Goal: Task Accomplishment & Management: Use online tool/utility

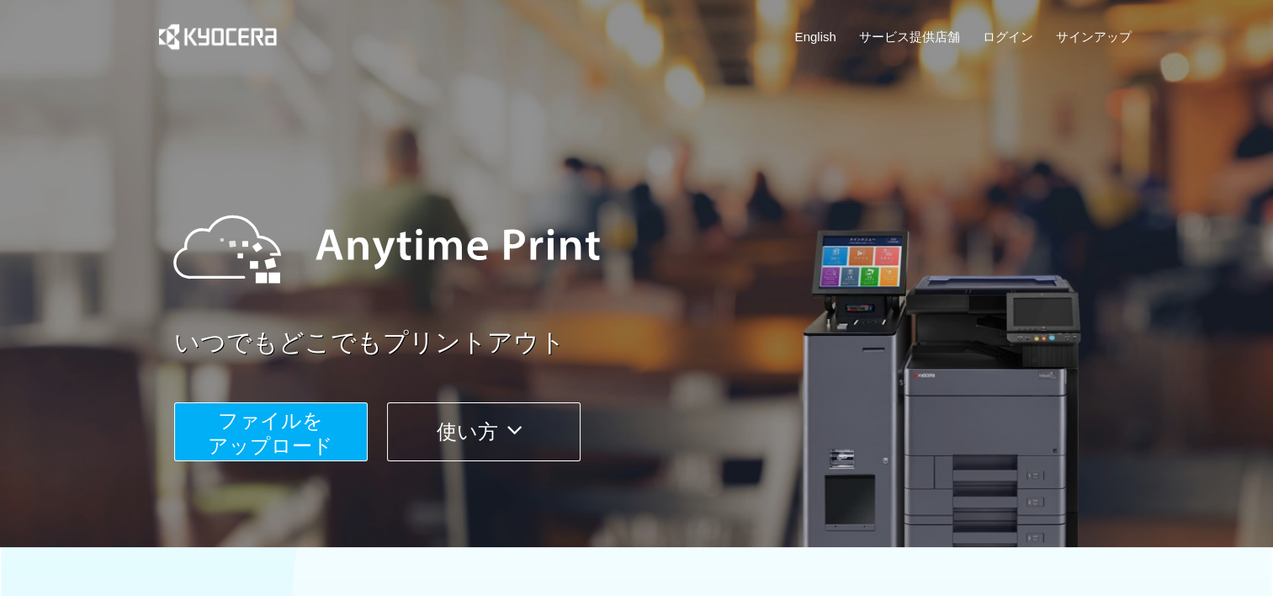
click at [284, 432] on span "ファイルを ​​アップロード" at bounding box center [270, 433] width 125 height 48
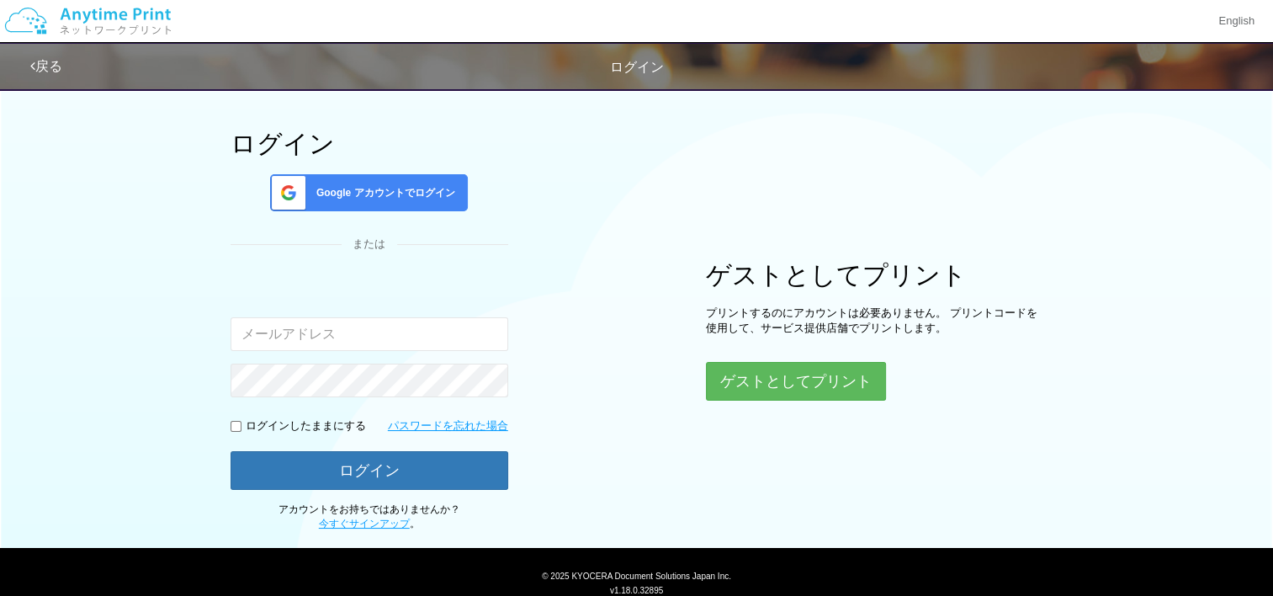
scroll to position [77, 0]
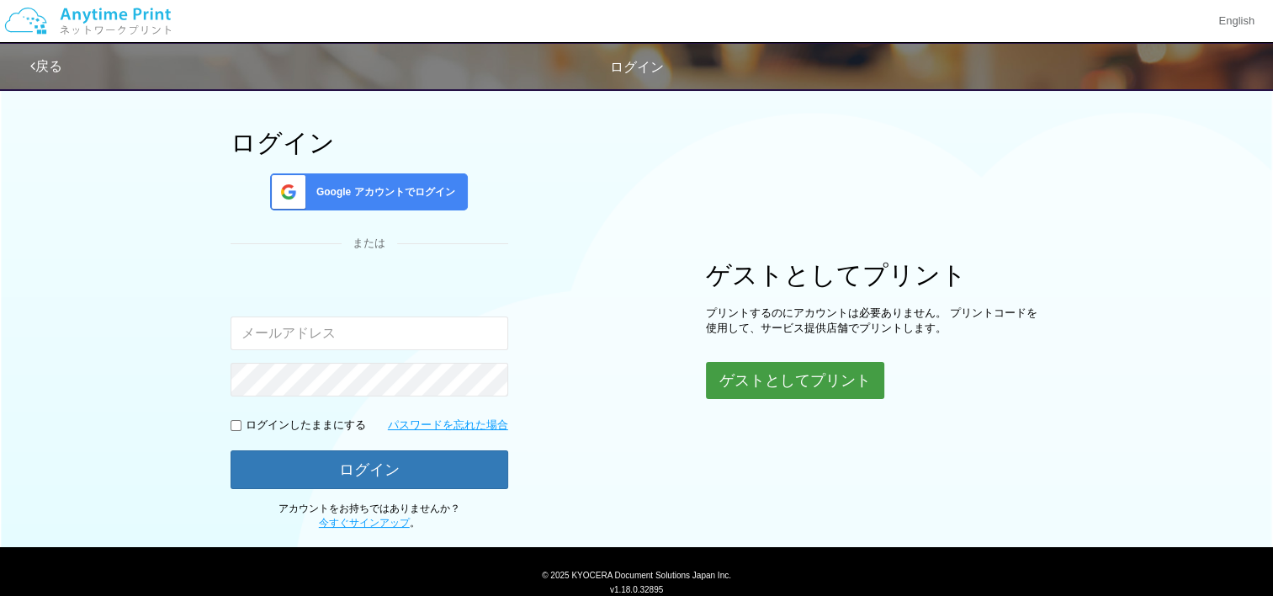
click at [771, 380] on button "ゲストとしてプリント" at bounding box center [795, 380] width 178 height 37
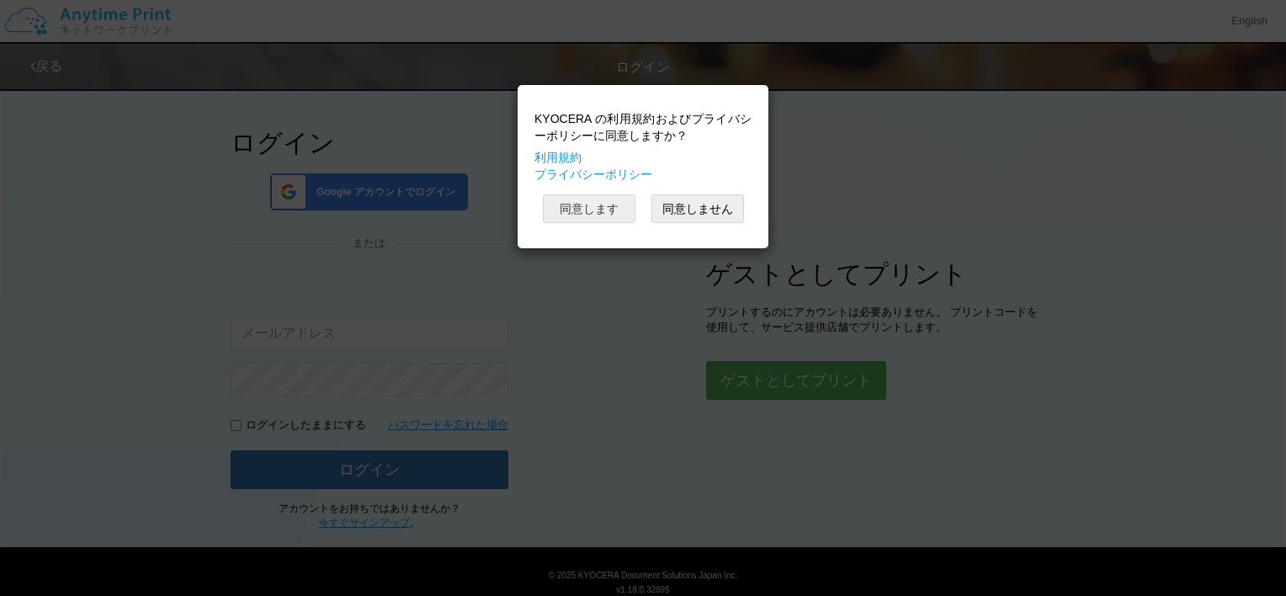
click at [586, 211] on button "同意します" at bounding box center [589, 208] width 93 height 29
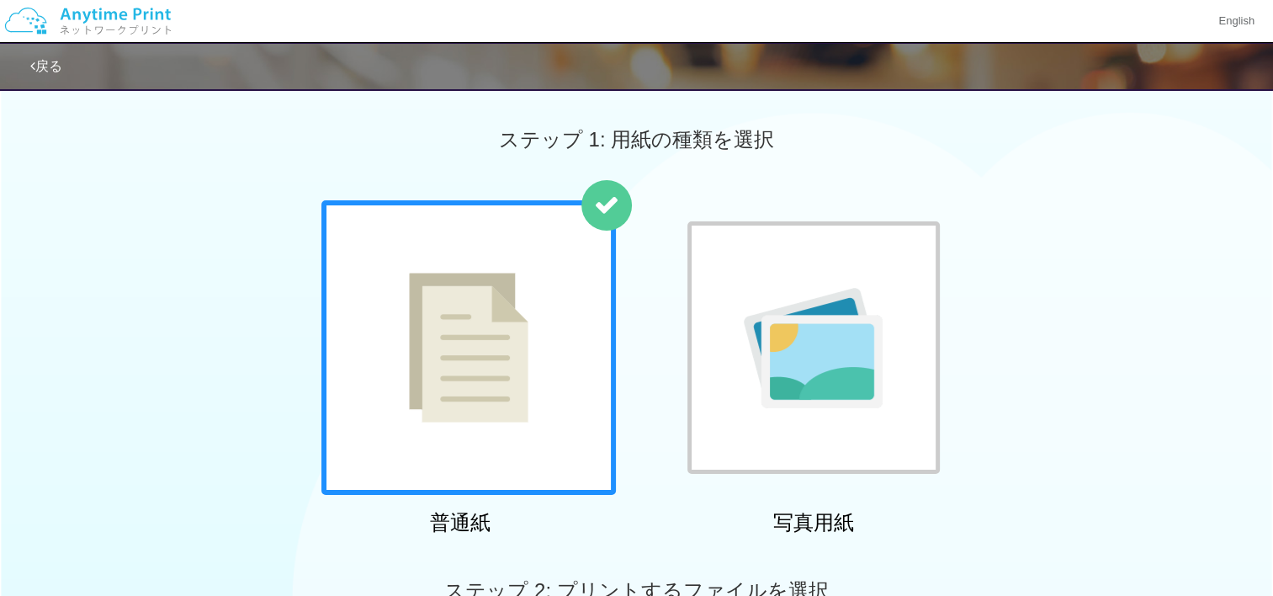
click at [400, 340] on div at bounding box center [468, 347] width 294 height 294
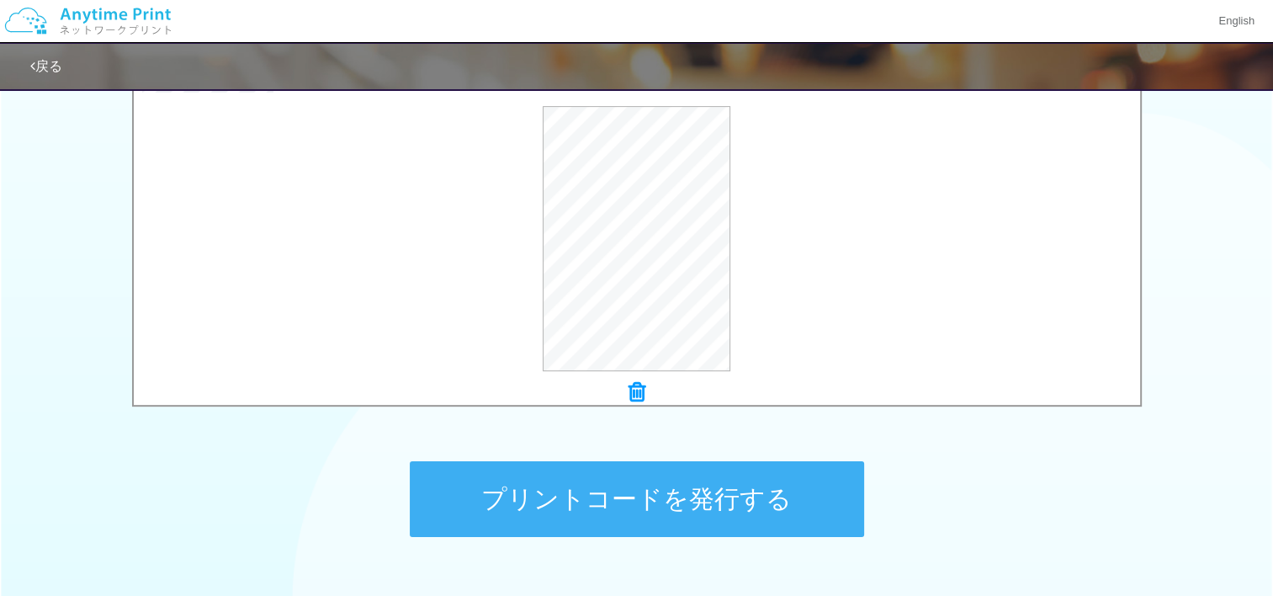
scroll to position [572, 0]
click at [597, 491] on button "プリントコードを発行する" at bounding box center [637, 498] width 454 height 76
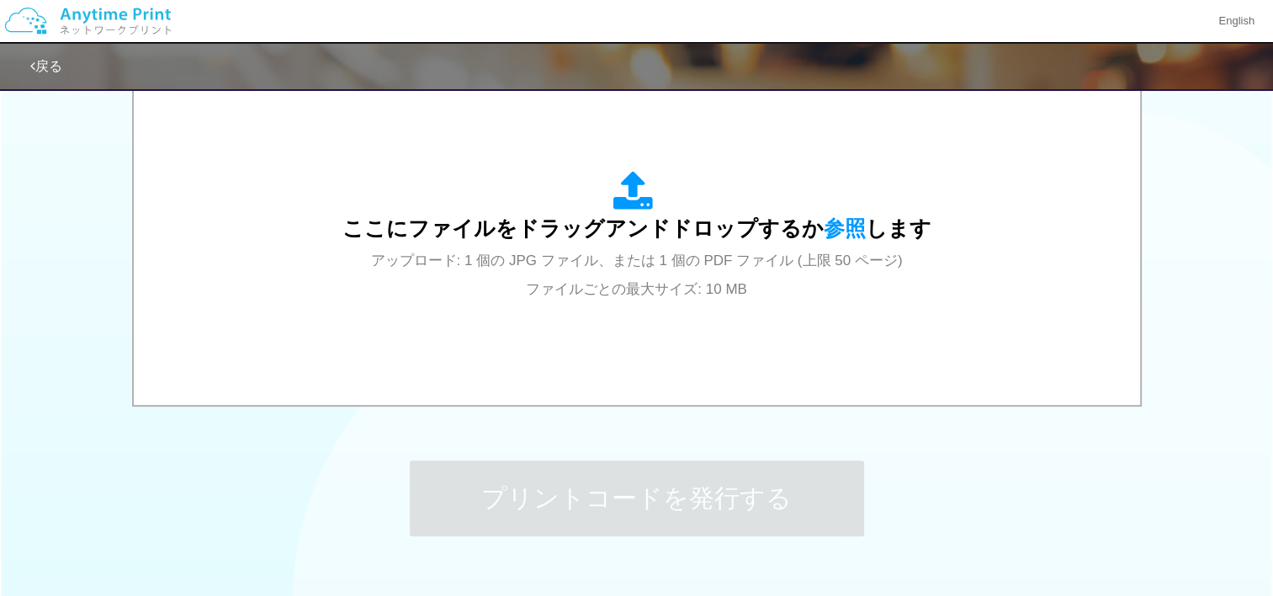
scroll to position [0, 0]
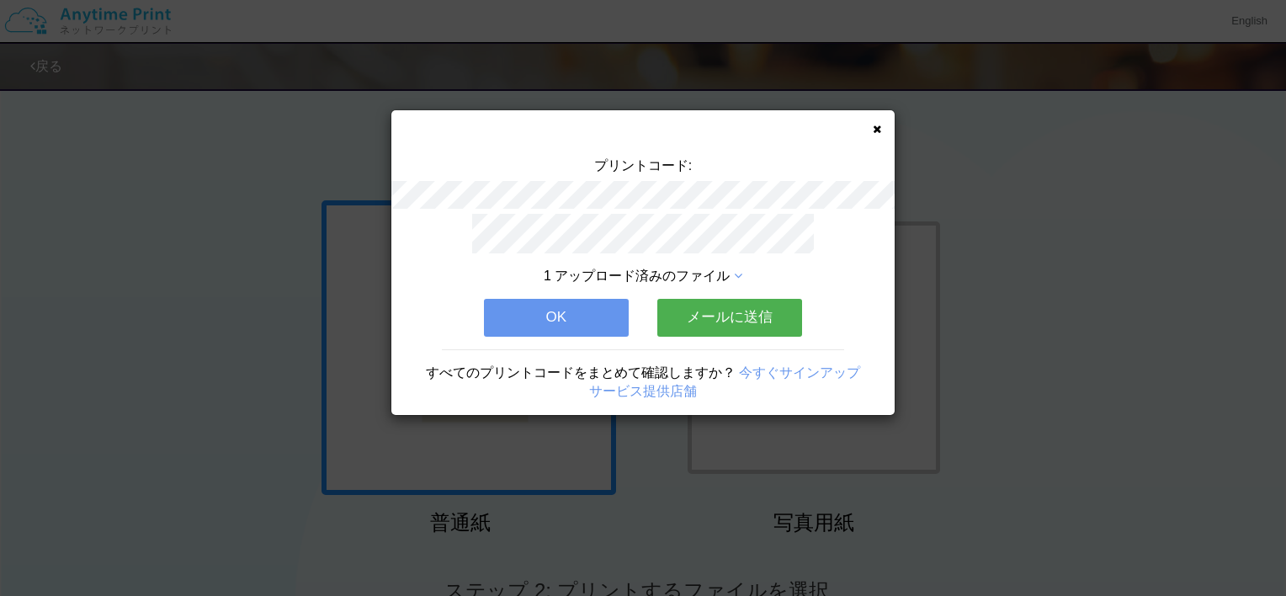
click at [573, 308] on button "OK" at bounding box center [556, 317] width 145 height 37
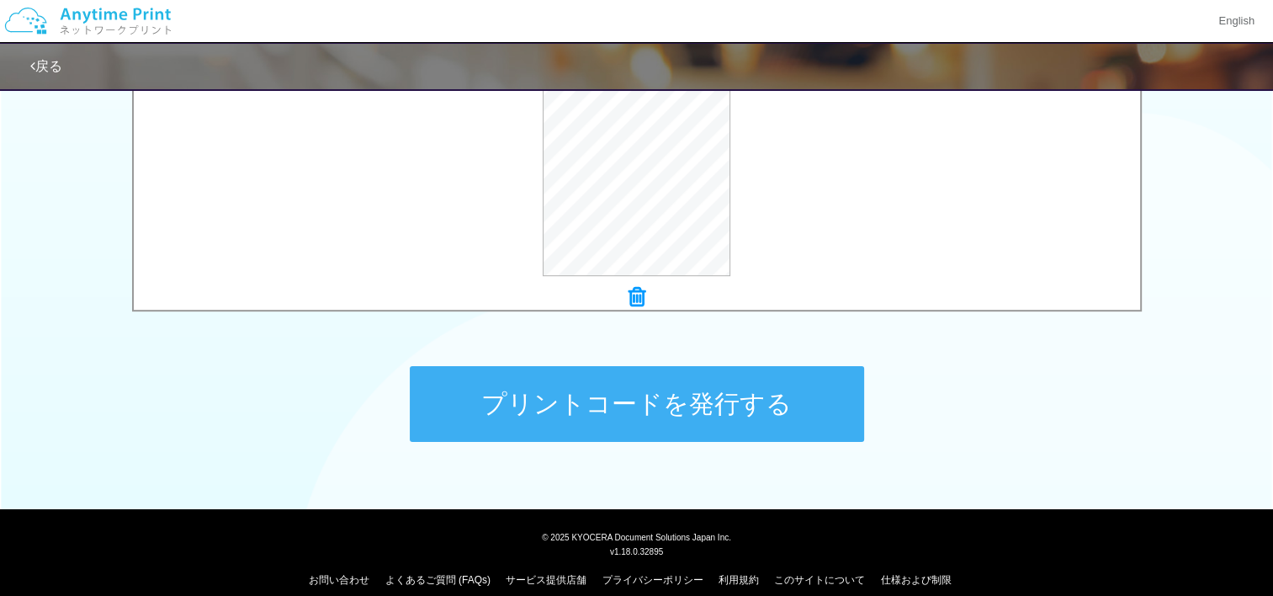
scroll to position [667, 0]
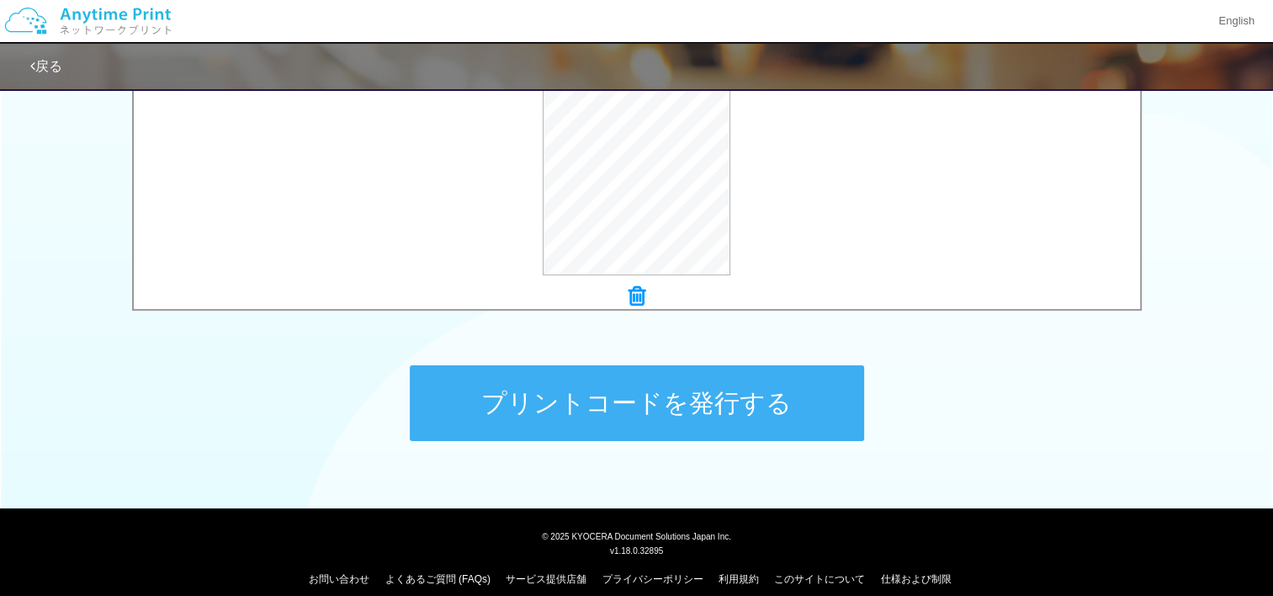
click at [682, 392] on button "プリントコードを発行する" at bounding box center [637, 403] width 454 height 76
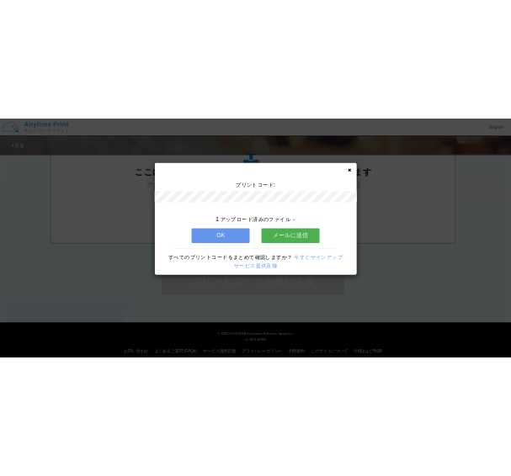
scroll to position [0, 0]
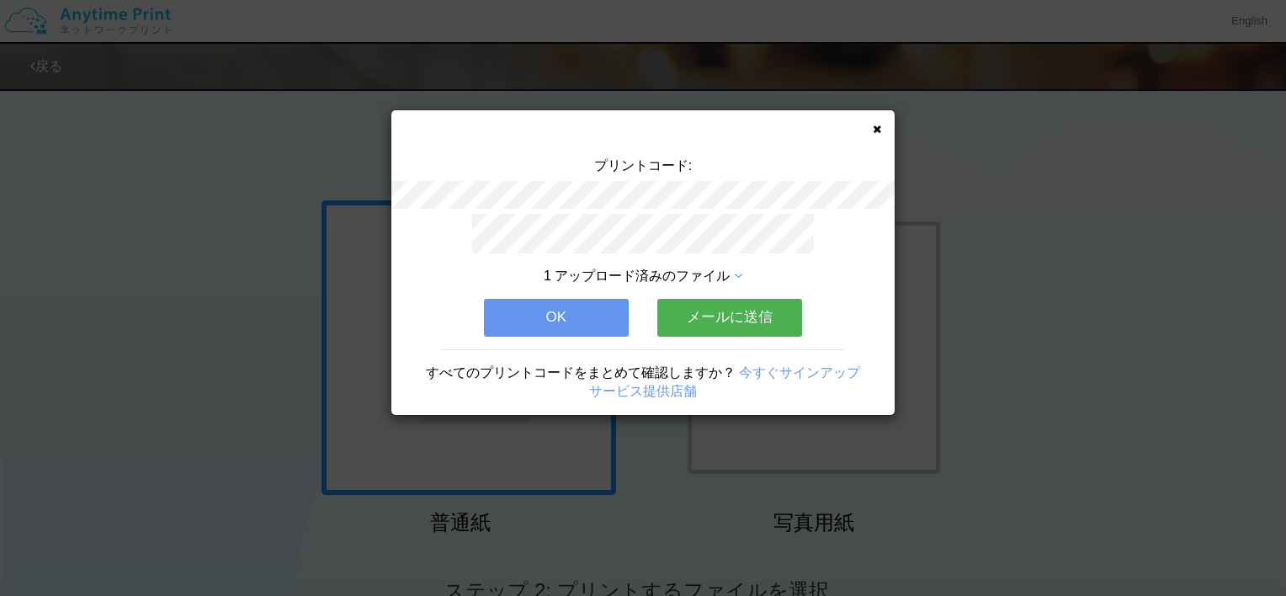
click at [591, 299] on button "OK" at bounding box center [556, 317] width 145 height 37
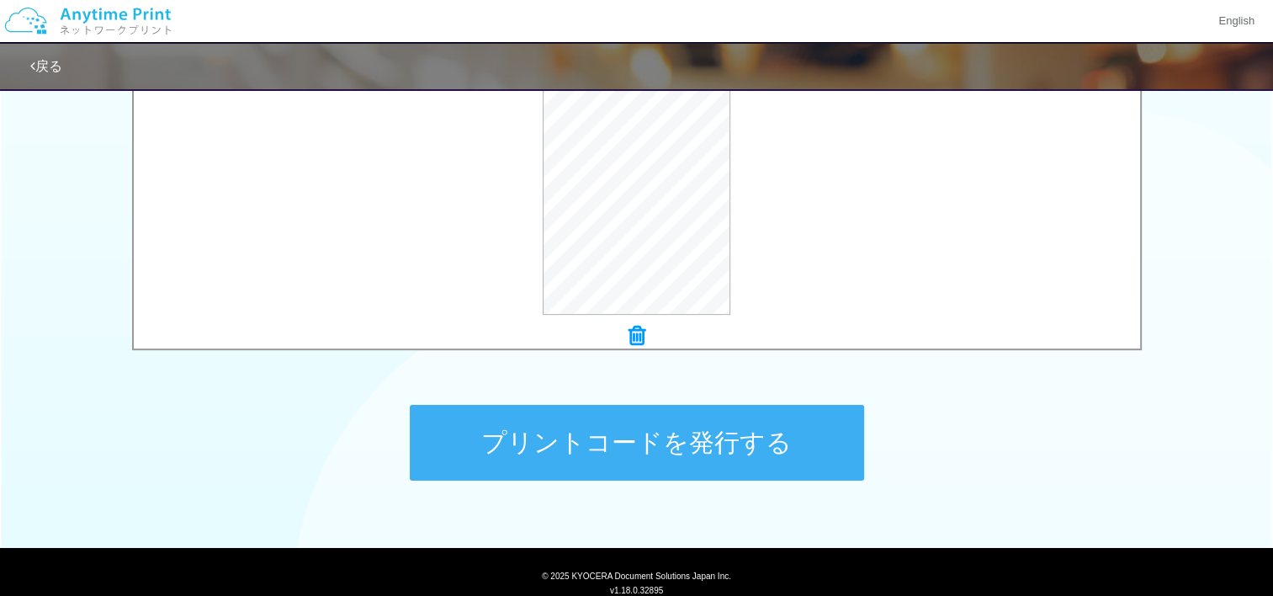
scroll to position [683, 0]
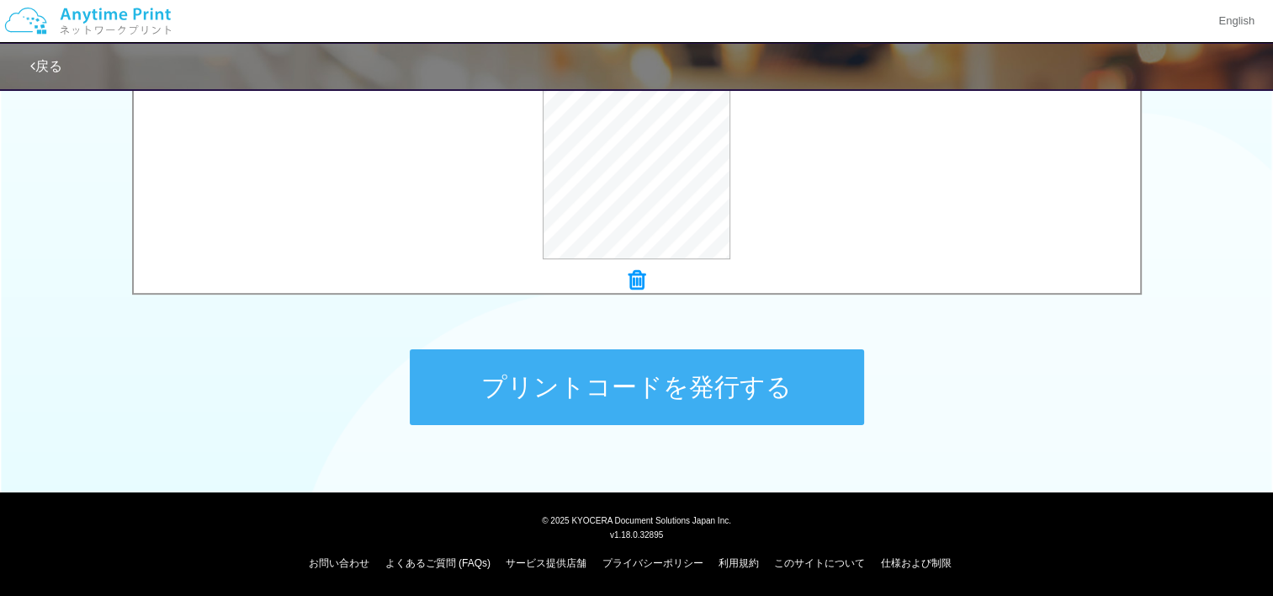
click at [680, 374] on button "プリントコードを発行する" at bounding box center [637, 387] width 454 height 76
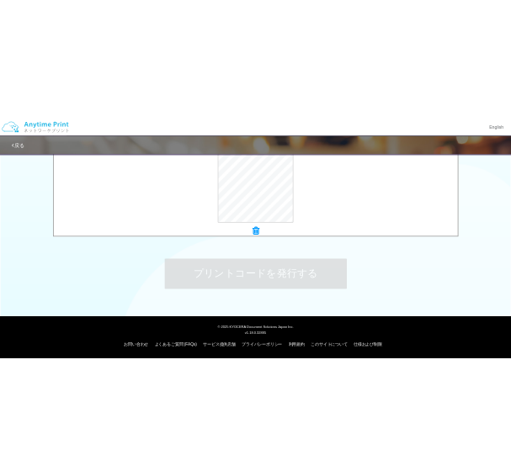
scroll to position [0, 0]
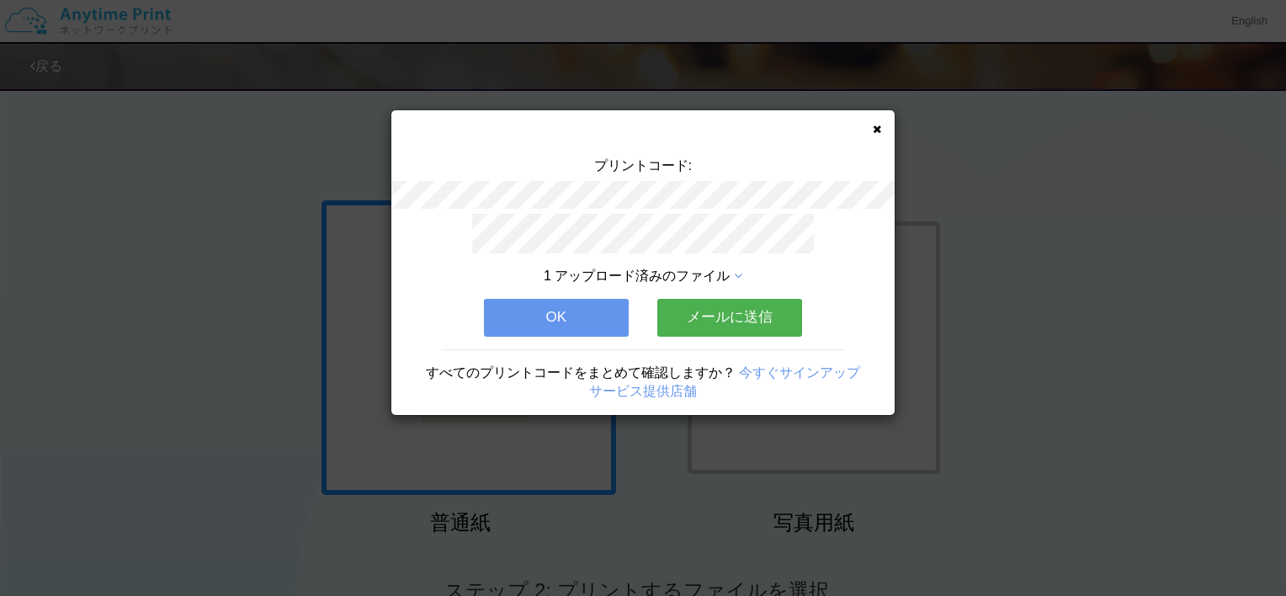
click at [591, 303] on button "OK" at bounding box center [556, 317] width 145 height 37
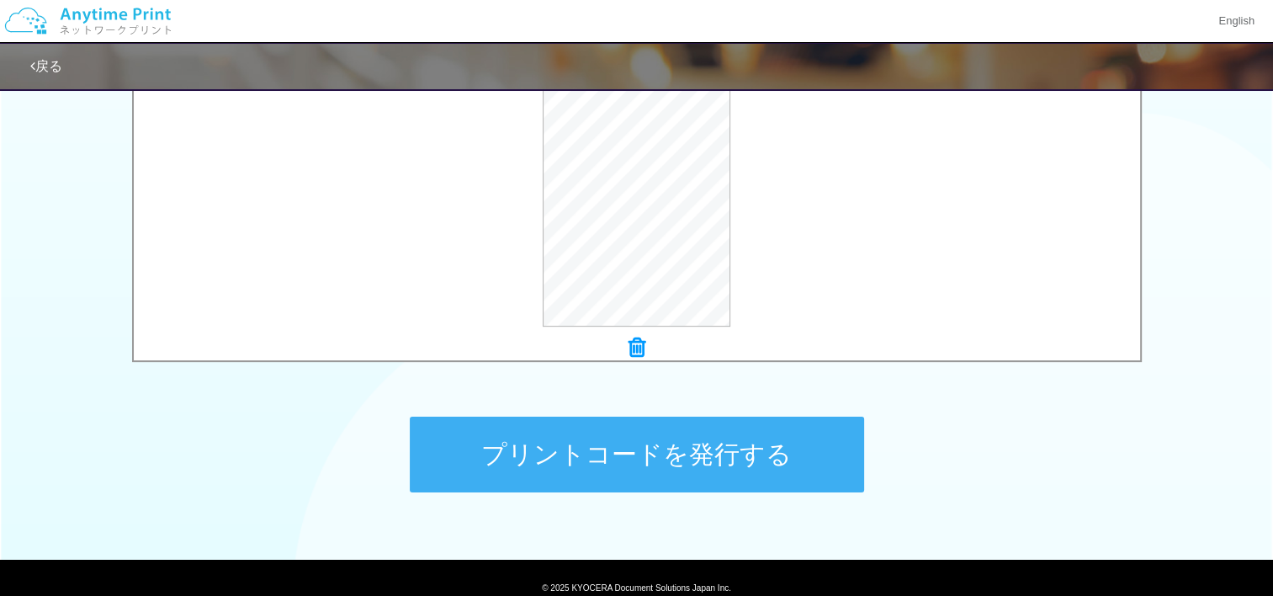
scroll to position [683, 0]
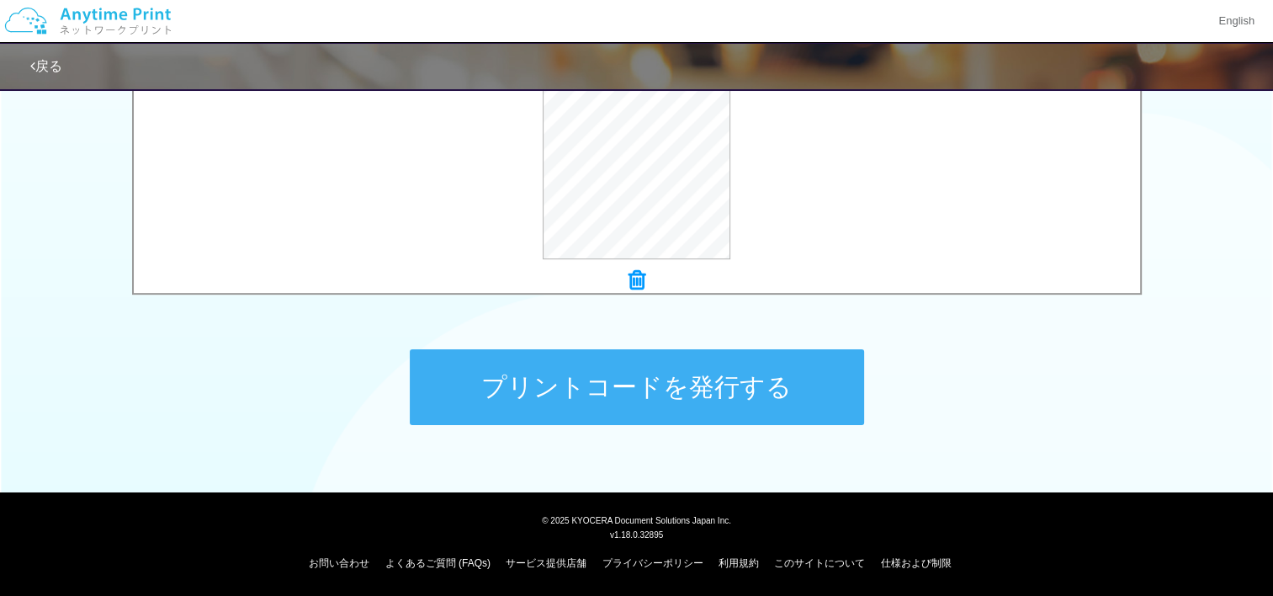
click at [664, 374] on button "プリントコードを発行する" at bounding box center [637, 387] width 454 height 76
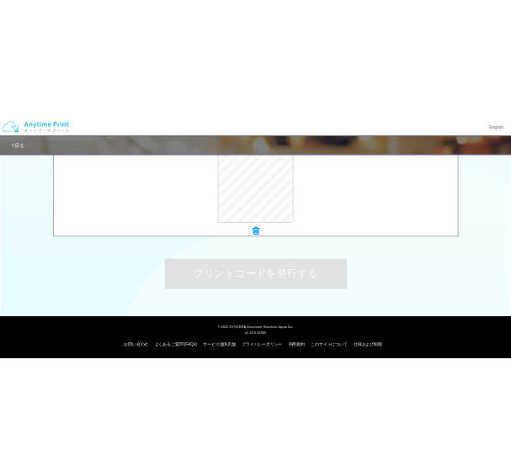
scroll to position [0, 0]
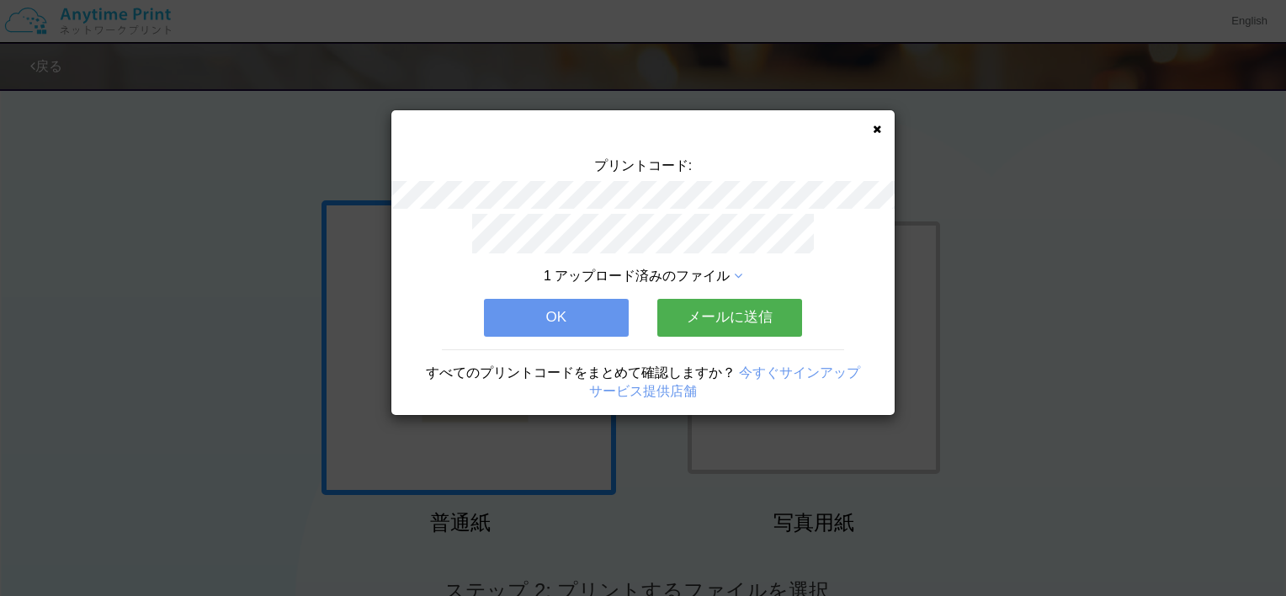
click at [589, 301] on button "OK" at bounding box center [556, 317] width 145 height 37
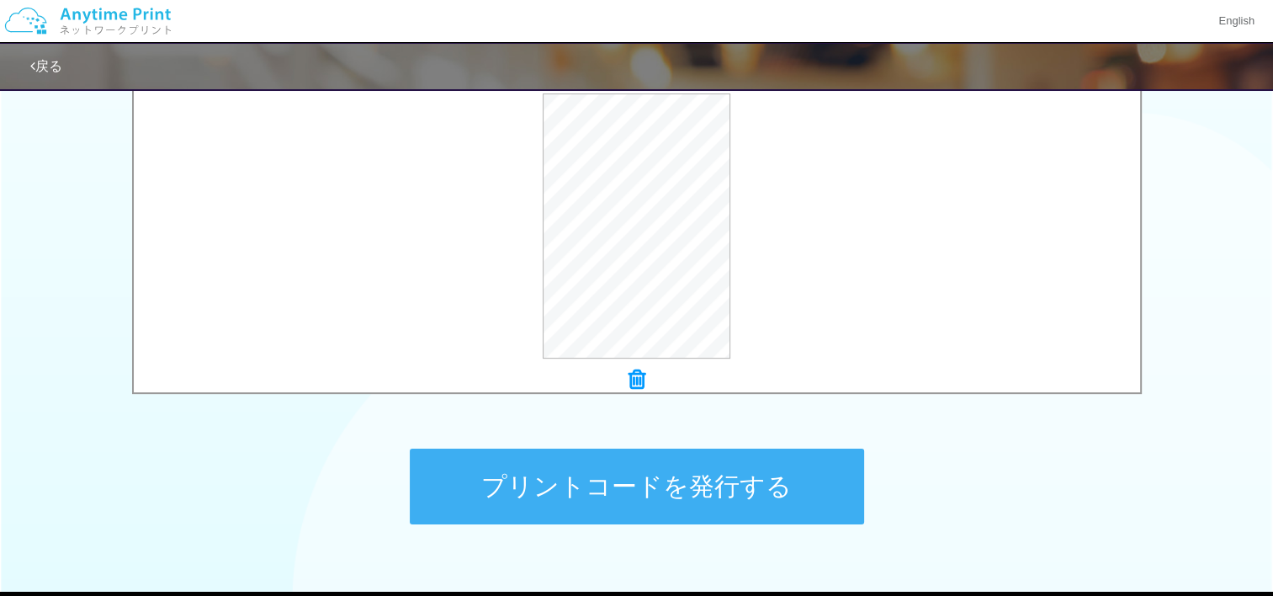
scroll to position [683, 0]
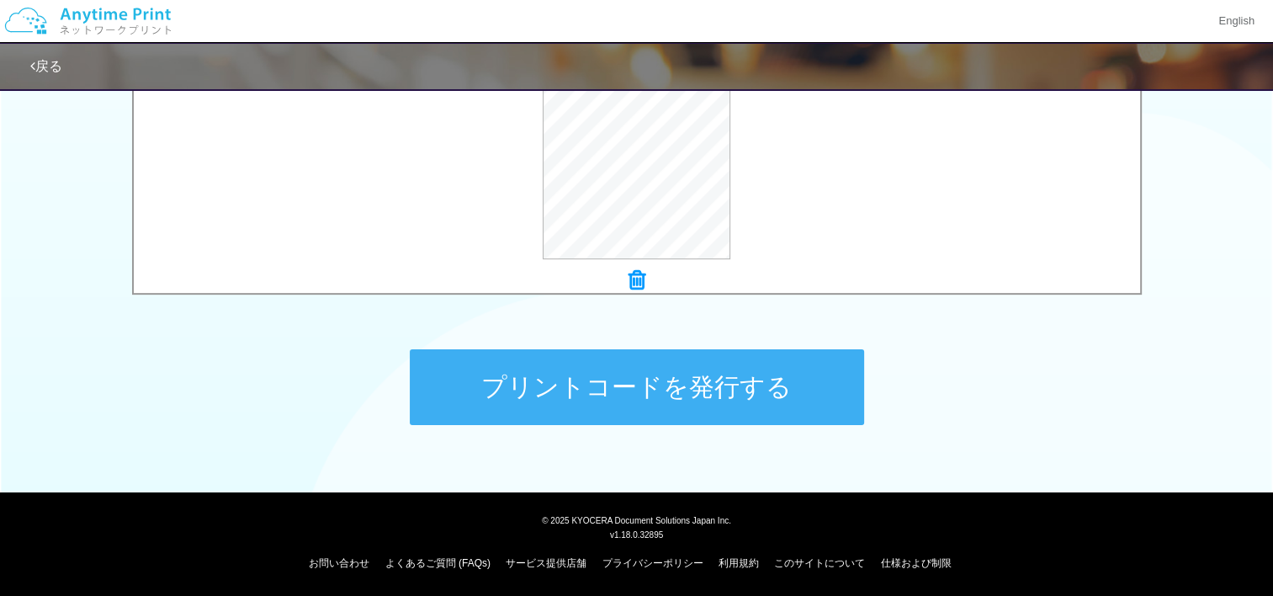
click at [623, 371] on button "プリントコードを発行する" at bounding box center [637, 387] width 454 height 76
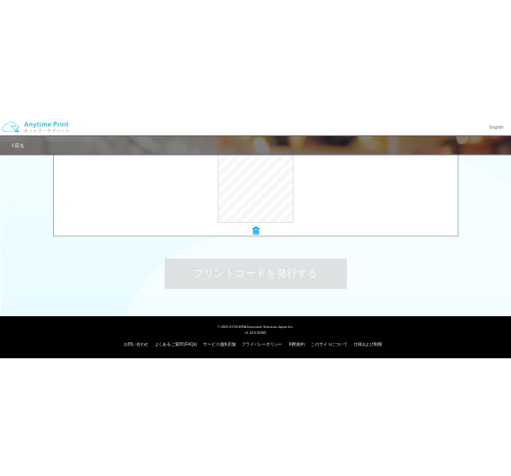
scroll to position [0, 0]
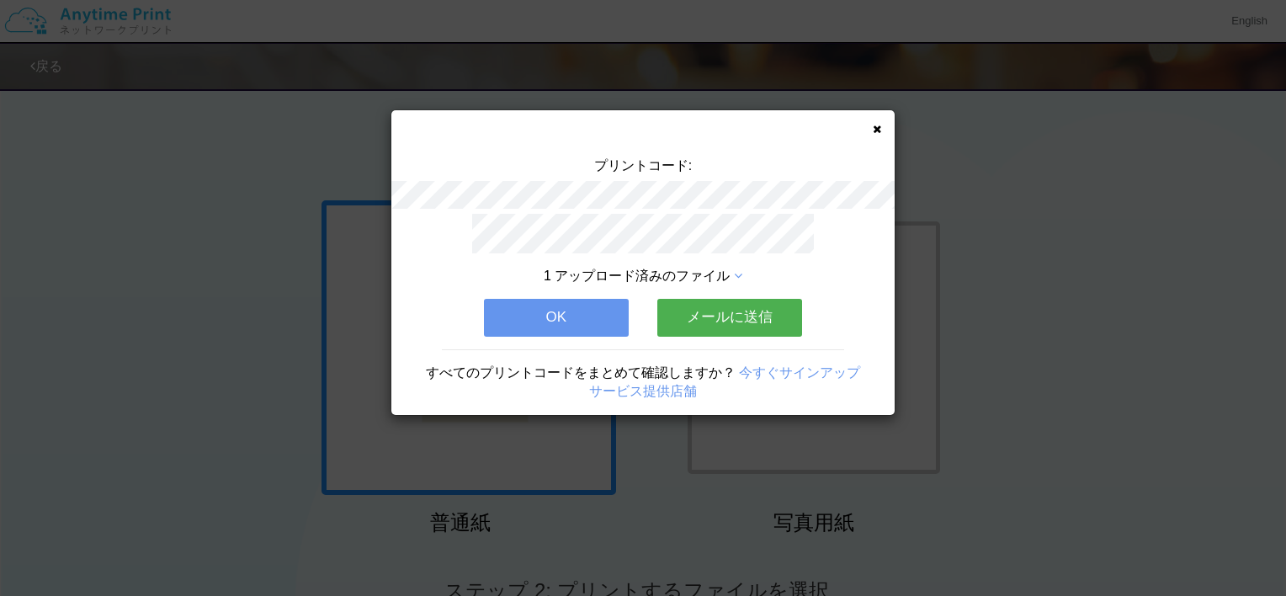
click at [581, 305] on button "OK" at bounding box center [556, 317] width 145 height 37
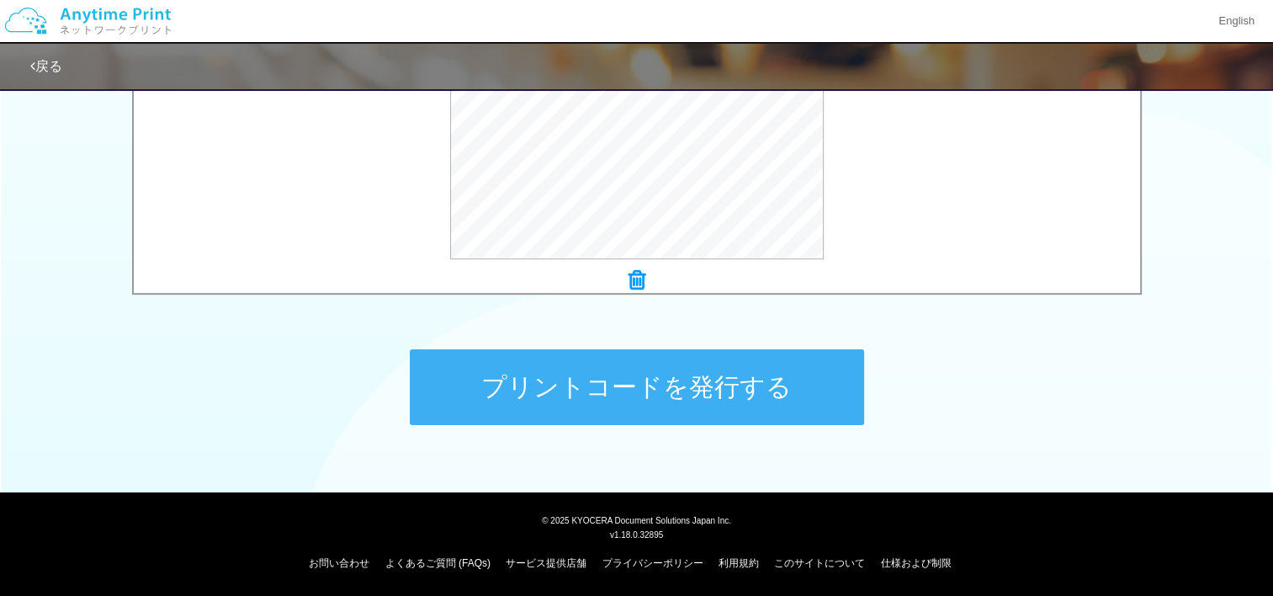
scroll to position [683, 0]
click at [641, 393] on button "プリントコードを発行する" at bounding box center [637, 387] width 454 height 76
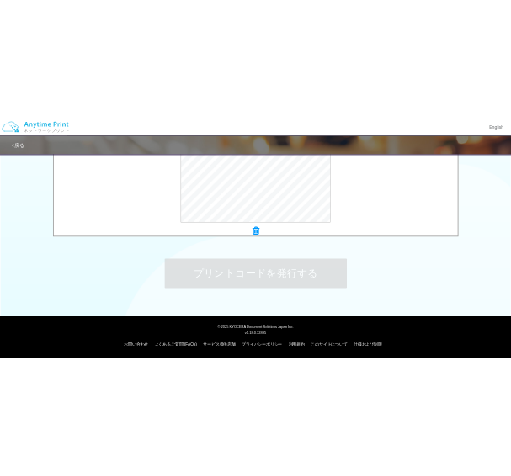
scroll to position [0, 0]
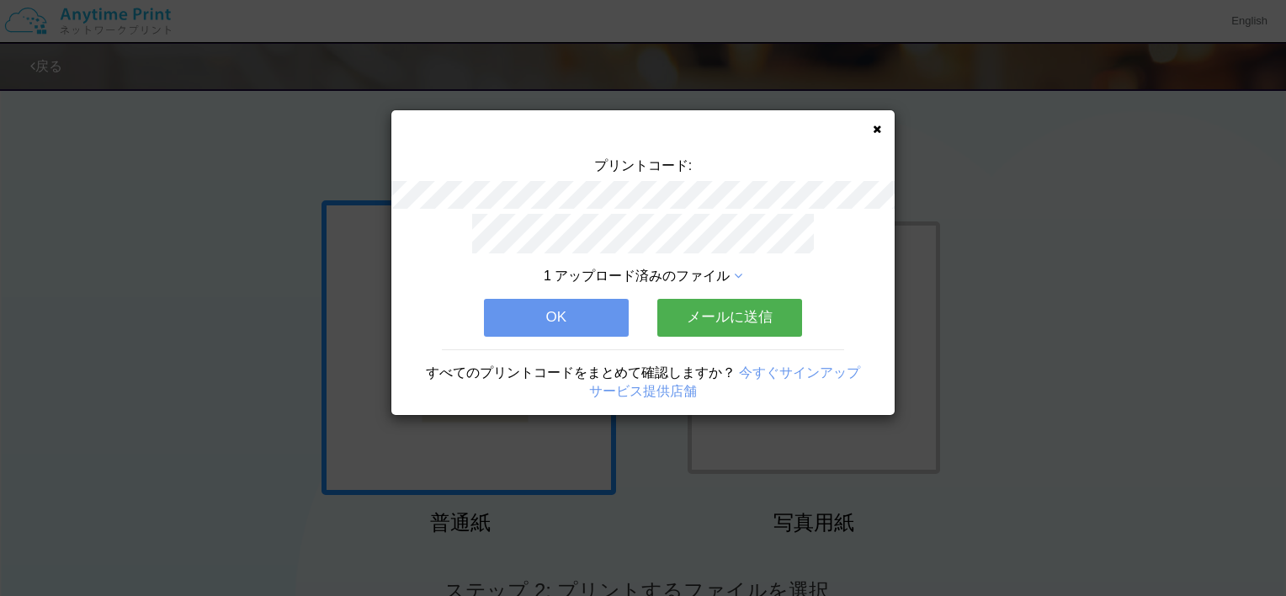
click at [573, 299] on button "OK" at bounding box center [556, 317] width 145 height 37
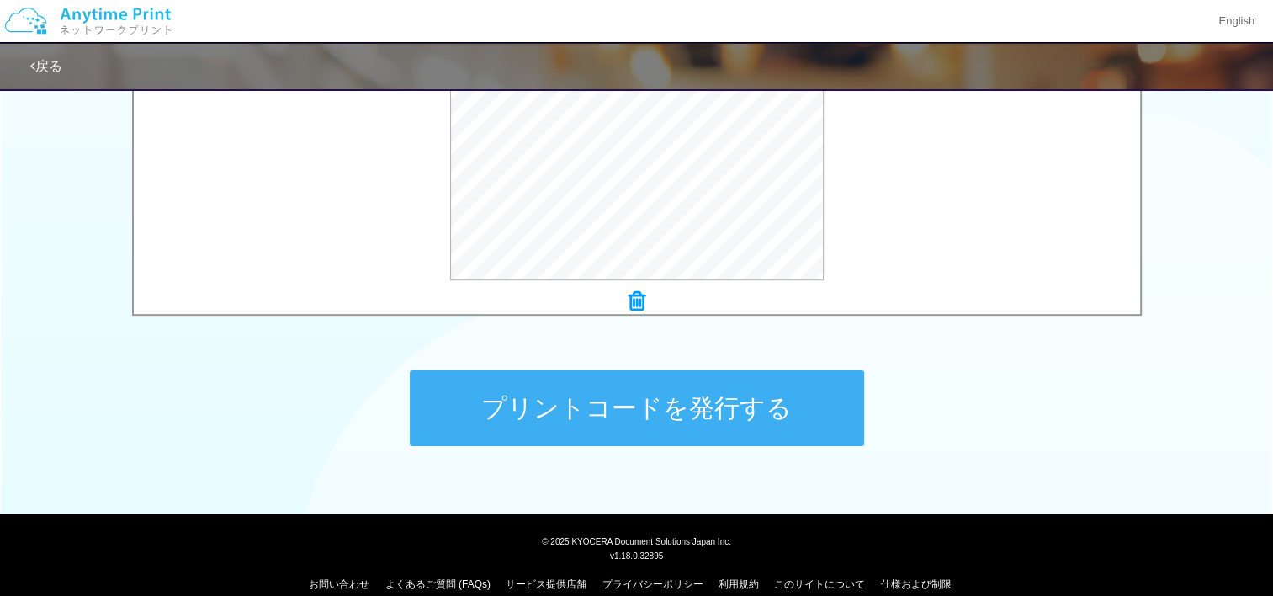
scroll to position [683, 0]
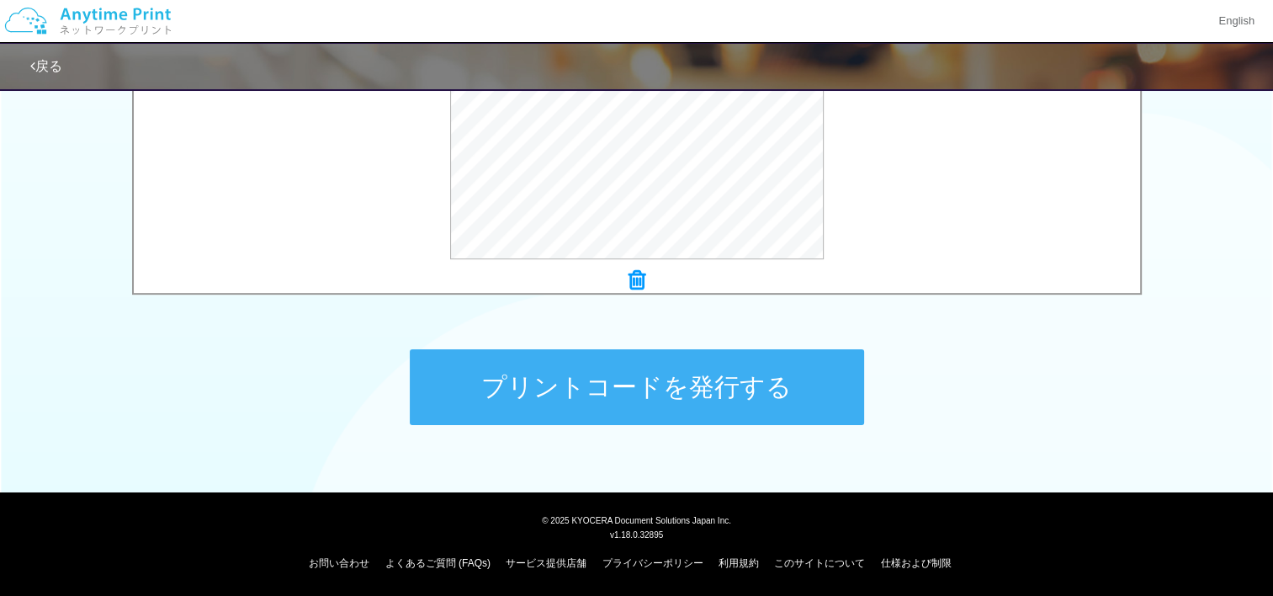
click at [569, 402] on button "プリントコードを発行する" at bounding box center [637, 387] width 454 height 76
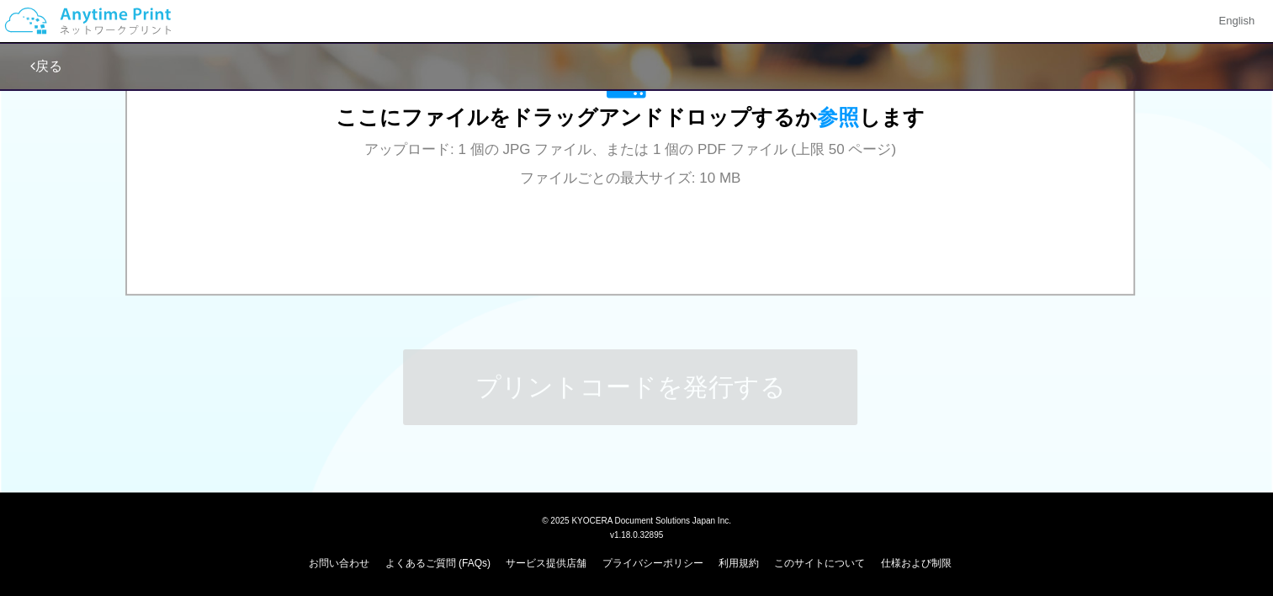
scroll to position [0, 0]
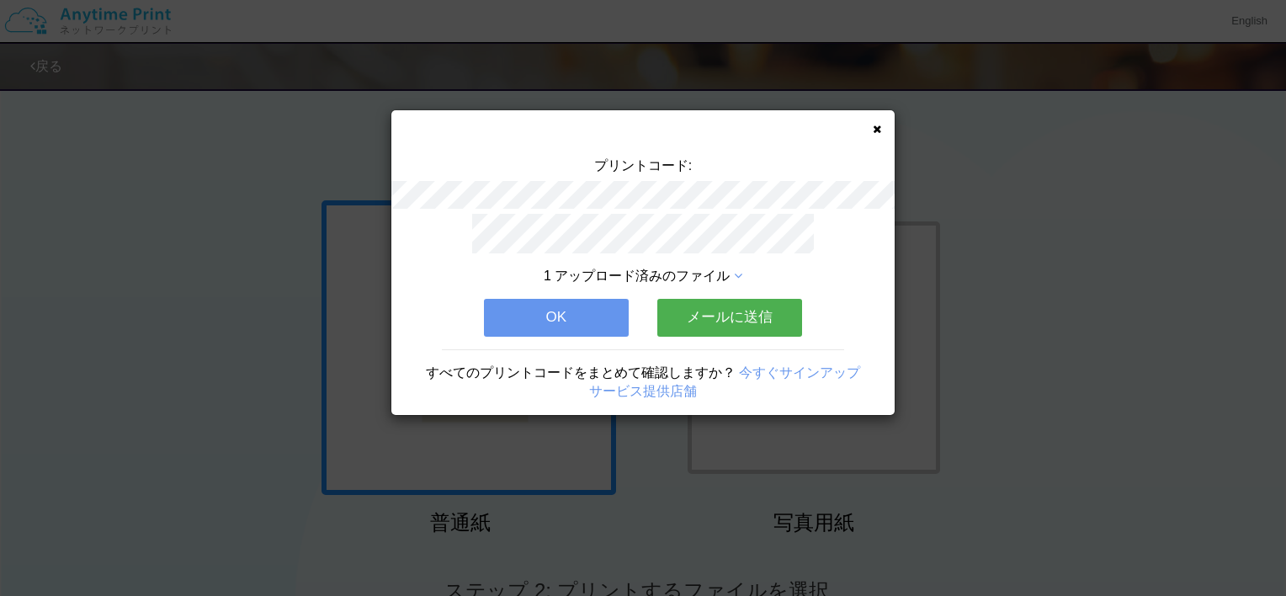
click at [582, 310] on button "OK" at bounding box center [556, 317] width 145 height 37
